Goal: Transaction & Acquisition: Register for event/course

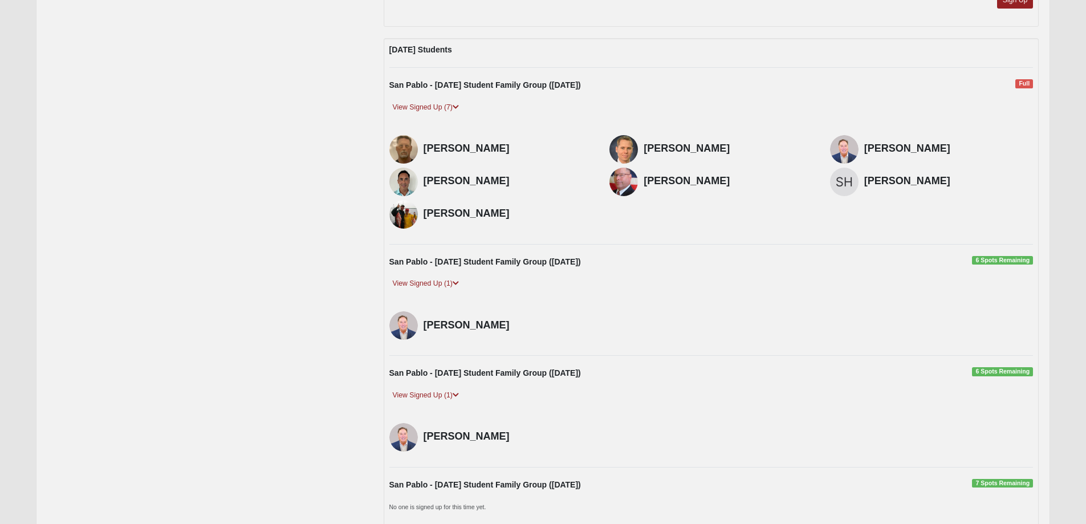
scroll to position [1900, 0]
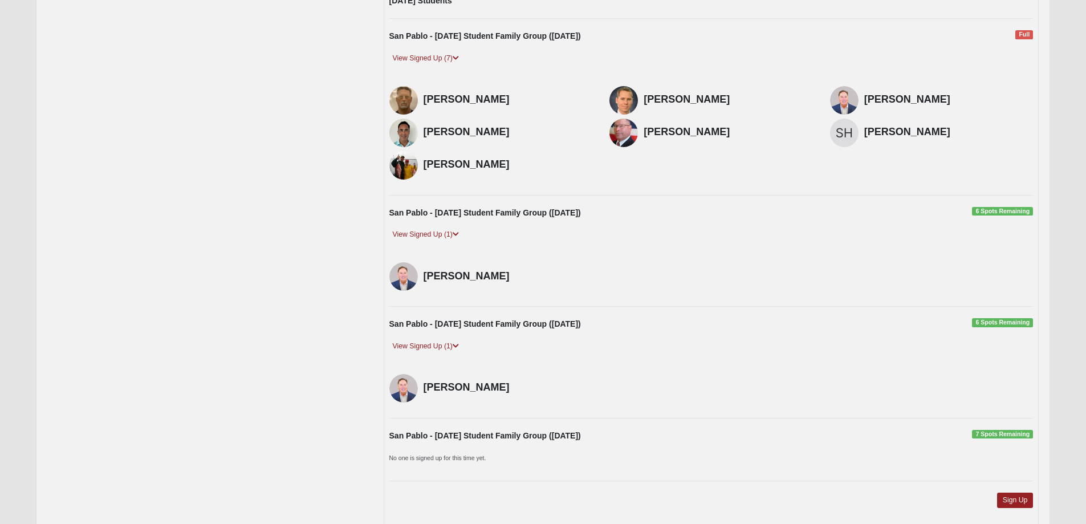
click at [1007, 210] on span "6 Spots Remaining" at bounding box center [1002, 211] width 61 height 9
click at [1028, 504] on link "Sign Up" at bounding box center [1015, 500] width 36 height 15
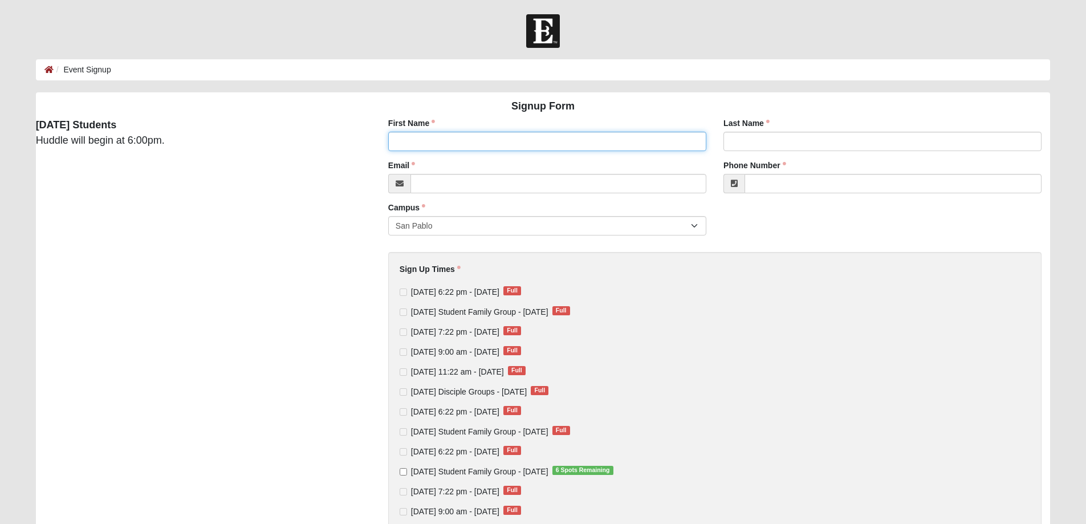
click at [436, 148] on input "First Name" at bounding box center [547, 141] width 318 height 19
type input "[PERSON_NAME]"
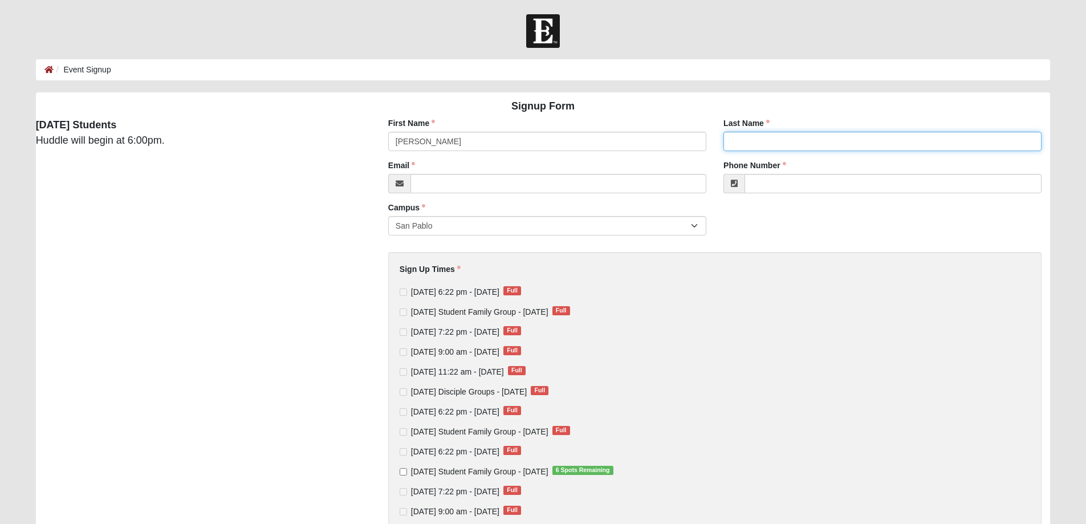
type input "[PERSON_NAME]"
type input "[EMAIL_ADDRESS][DOMAIN_NAME]"
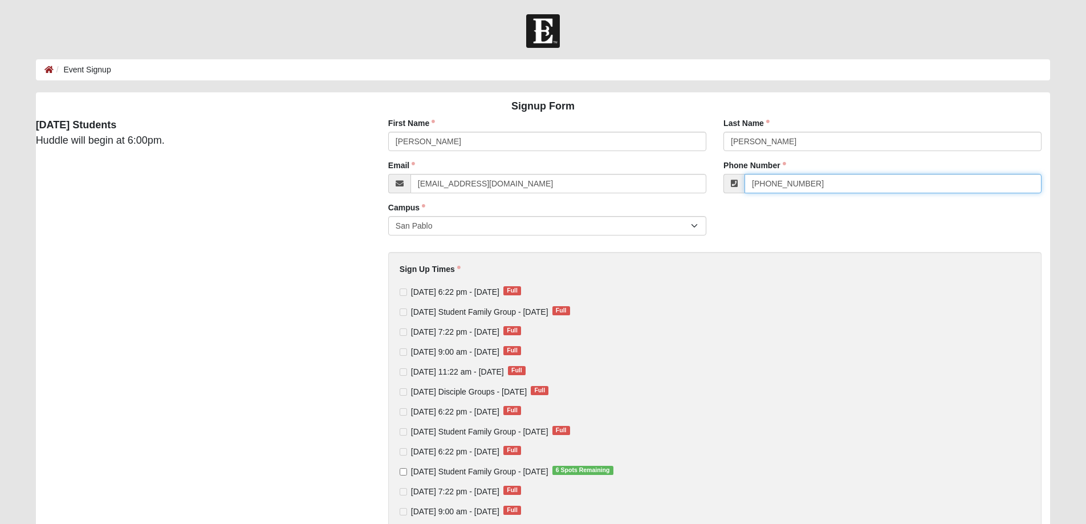
click at [775, 185] on input "[PHONE_NUMBER]" at bounding box center [893, 183] width 297 height 19
type input "[PHONE_NUMBER]"
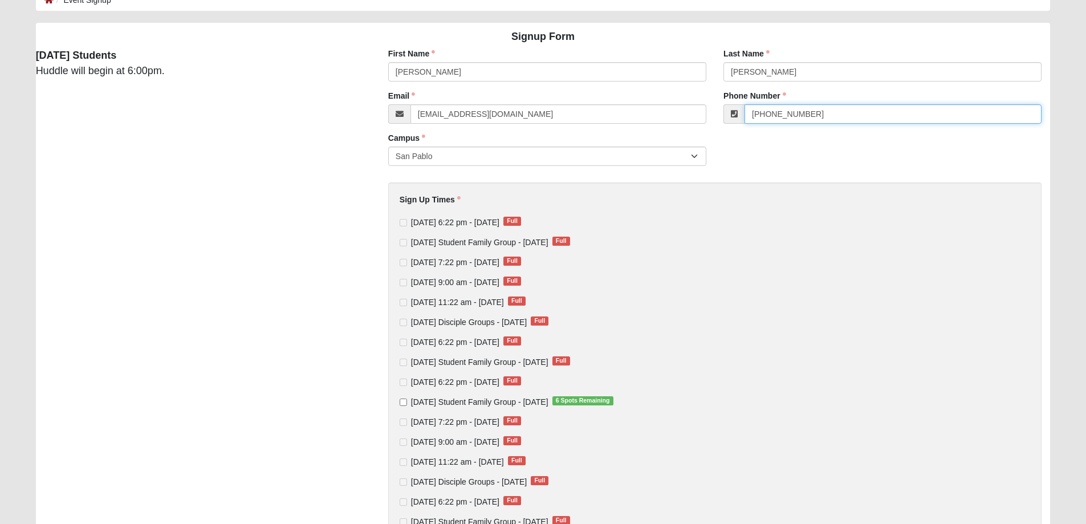
scroll to position [114, 0]
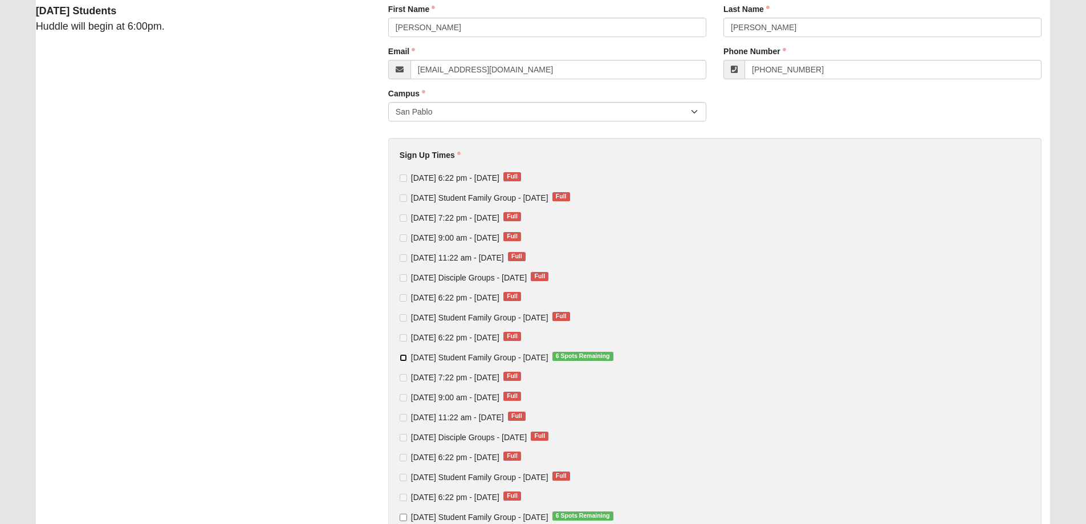
click at [401, 358] on input "[DATE] Student Family Group - [DATE] 6 Spots Remaining" at bounding box center [403, 357] width 7 height 7
checkbox input "true"
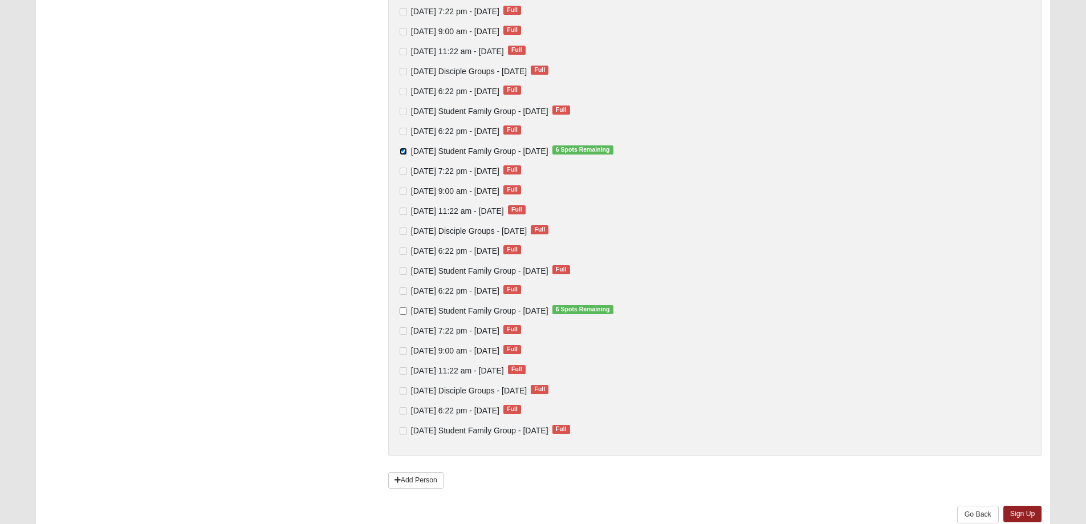
scroll to position [375, 0]
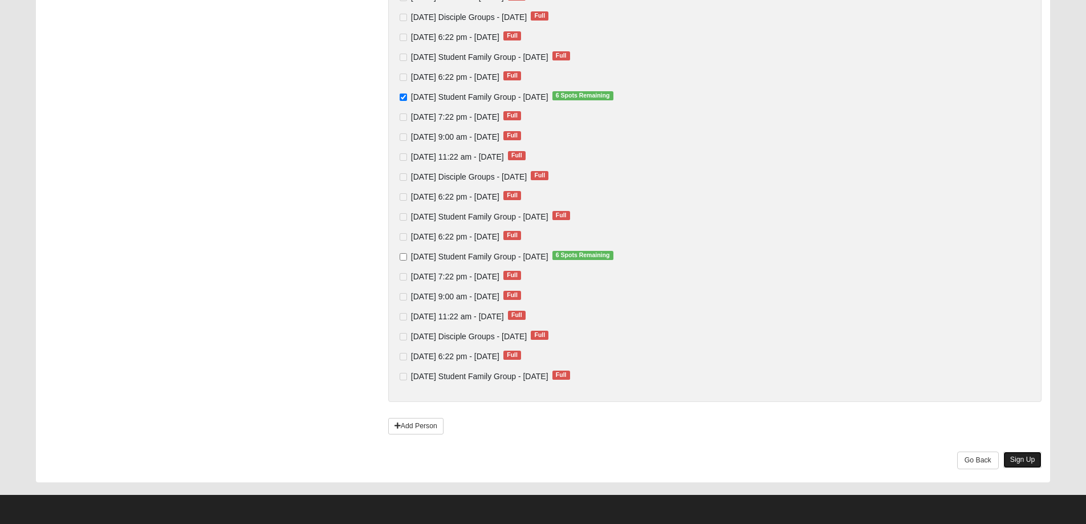
click at [1036, 460] on link "Sign Up" at bounding box center [1022, 460] width 39 height 17
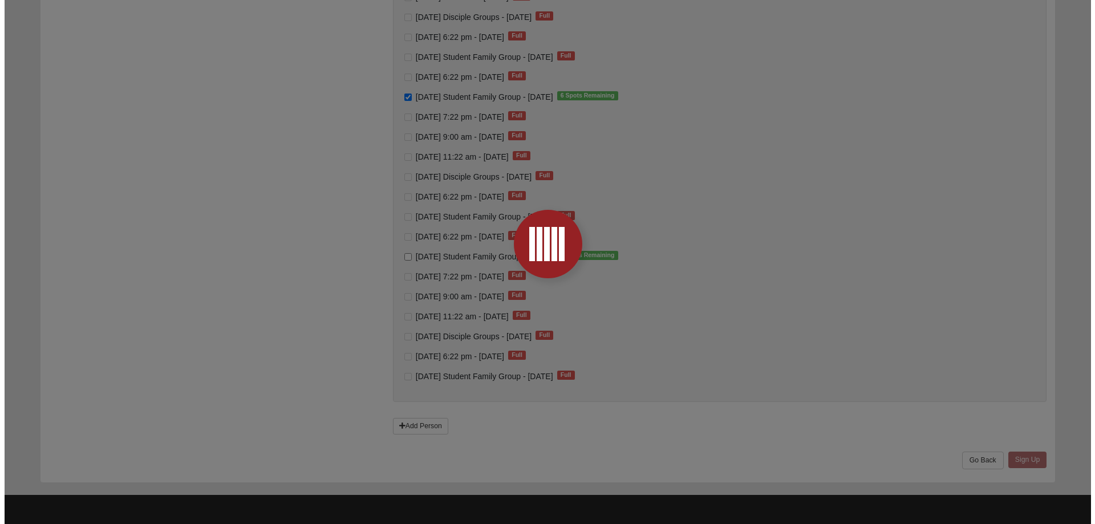
scroll to position [0, 0]
